Goal: Task Accomplishment & Management: Manage account settings

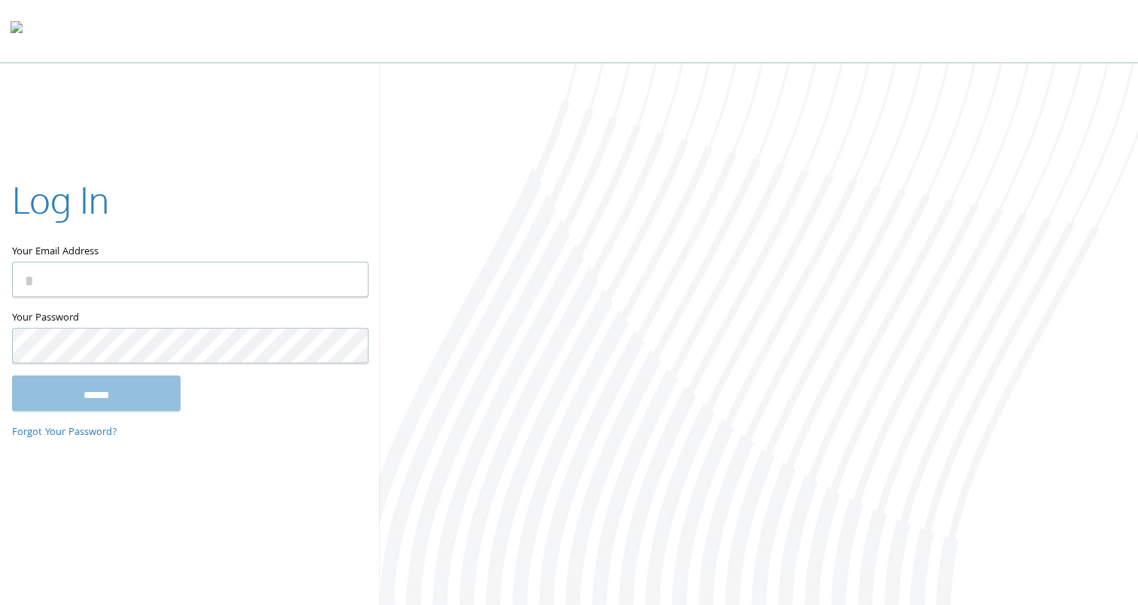
click at [0, 604] on com-1password-button at bounding box center [0, 608] width 0 height 0
type input "**********"
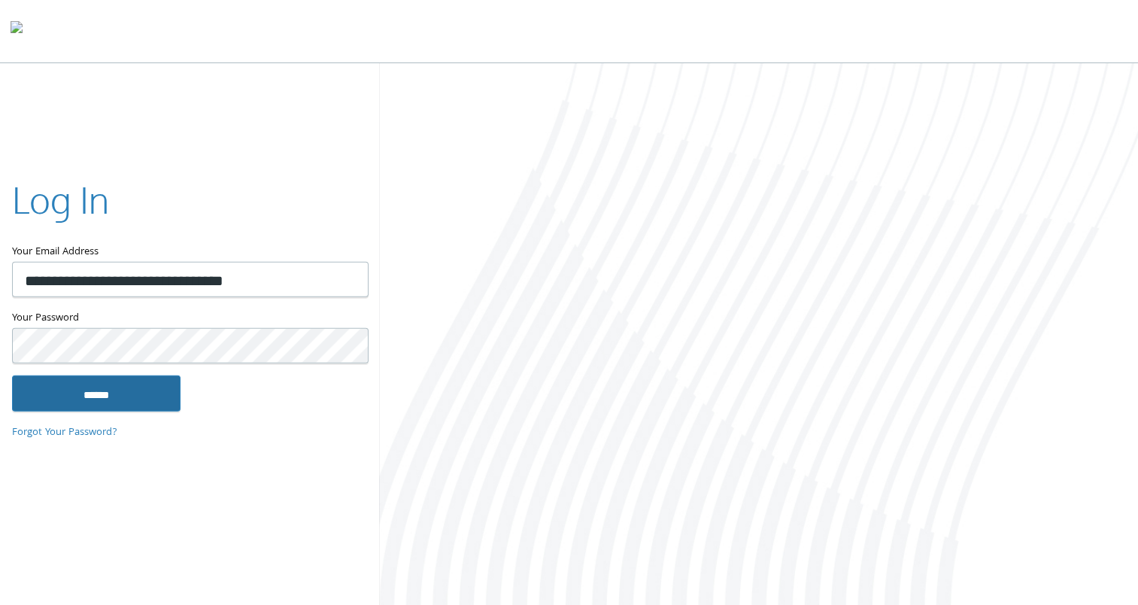
click at [104, 389] on input "******" at bounding box center [96, 393] width 168 height 36
